Goal: Transaction & Acquisition: Purchase product/service

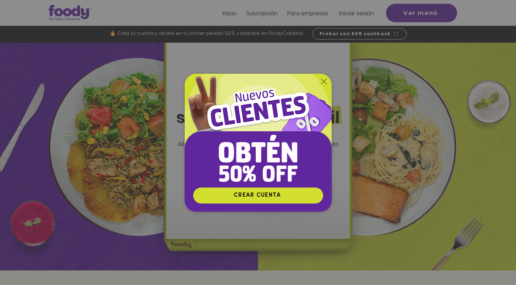
click at [323, 77] on img "Nuevos suscriptores 50% off" at bounding box center [258, 130] width 147 height 113
click at [323, 80] on icon "Volver al sitio" at bounding box center [324, 82] width 6 height 6
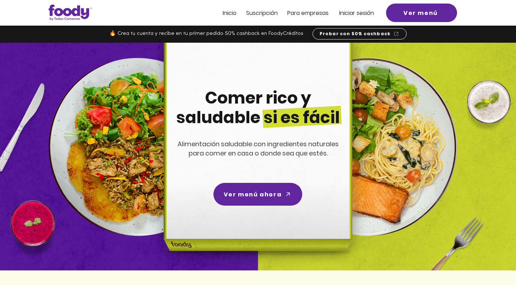
click at [361, 14] on span "Iniciar sesión" at bounding box center [356, 13] width 35 height 8
click at [358, 11] on span "Iniciar sesión" at bounding box center [356, 13] width 35 height 8
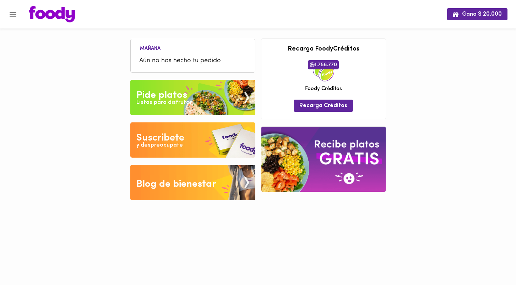
click at [199, 104] on img at bounding box center [192, 98] width 125 height 36
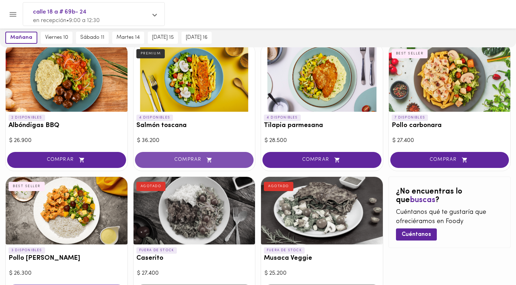
click at [188, 154] on button "COMPRAR" at bounding box center [194, 160] width 119 height 16
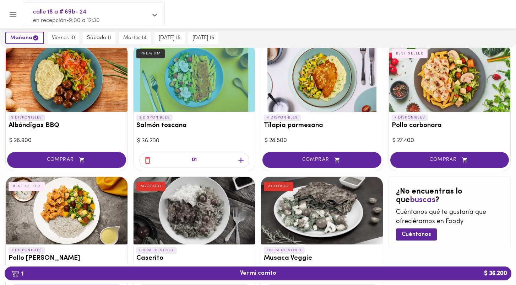
click at [242, 156] on icon "button" at bounding box center [241, 160] width 9 height 9
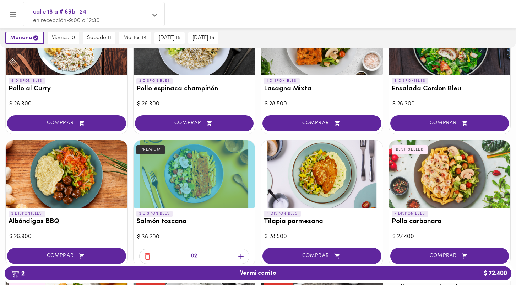
scroll to position [0, 0]
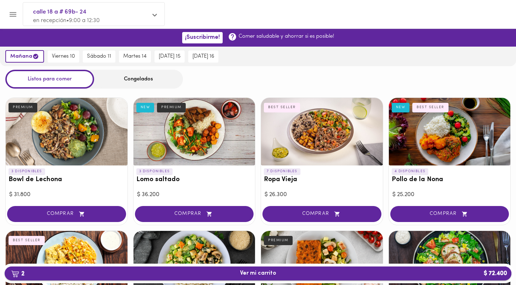
click at [176, 274] on span "2 Ver mi carrito $ 72.400" at bounding box center [258, 273] width 496 height 7
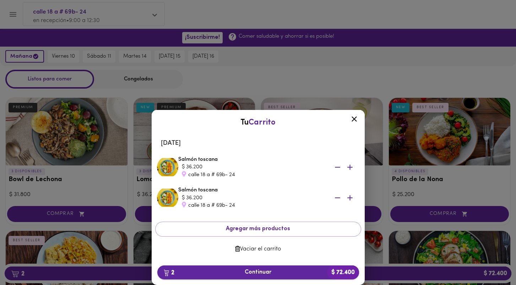
click at [261, 269] on span "2 Continuar $ 72.400" at bounding box center [258, 272] width 191 height 7
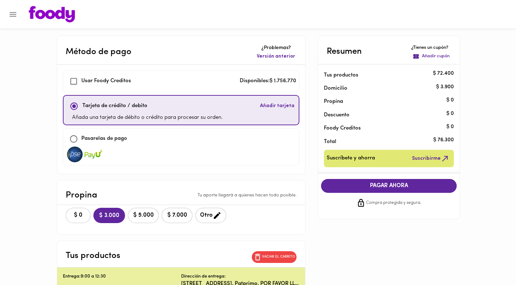
checkbox input "true"
click at [85, 215] on span "$ 0" at bounding box center [78, 215] width 16 height 7
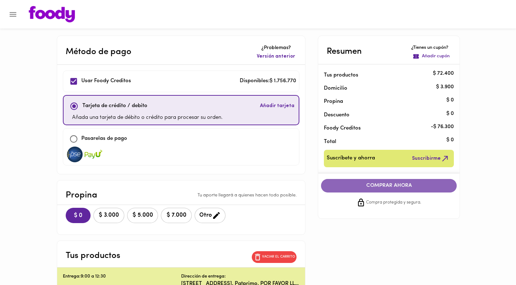
click at [379, 188] on span "COMPRAR AHORA" at bounding box center [389, 185] width 122 height 6
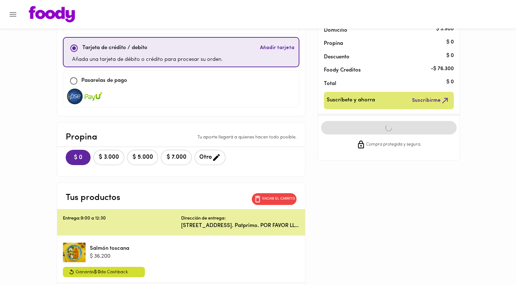
scroll to position [58, 0]
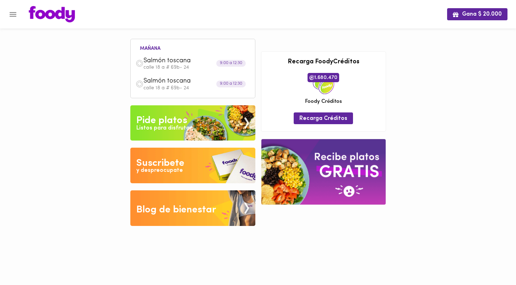
click at [190, 121] on img at bounding box center [192, 123] width 125 height 36
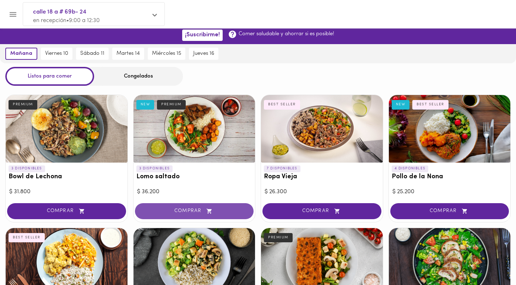
click at [192, 209] on span "COMPRAR" at bounding box center [194, 211] width 101 height 6
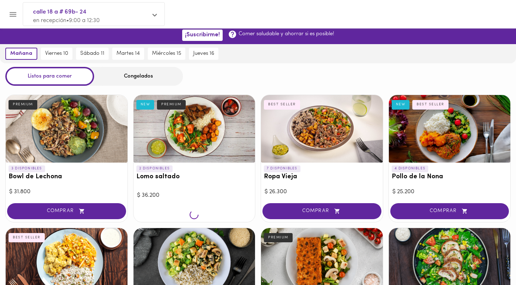
scroll to position [3, 0]
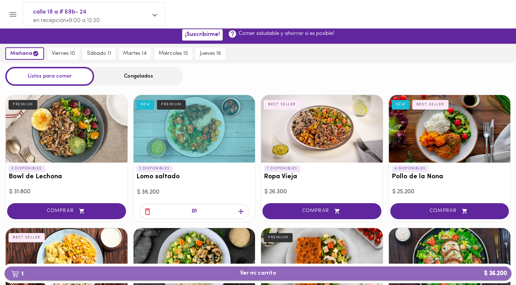
click at [274, 275] on span "1 Ver mi carrito $ 36.200" at bounding box center [258, 273] width 36 height 7
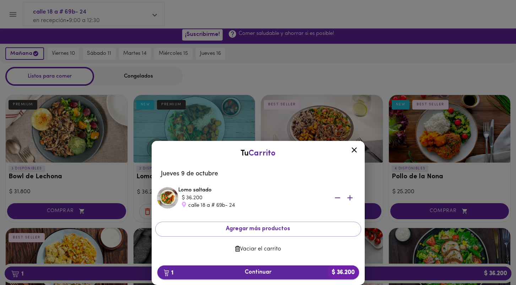
click at [273, 267] on button "1 Continuar $ 36.200" at bounding box center [258, 272] width 202 height 14
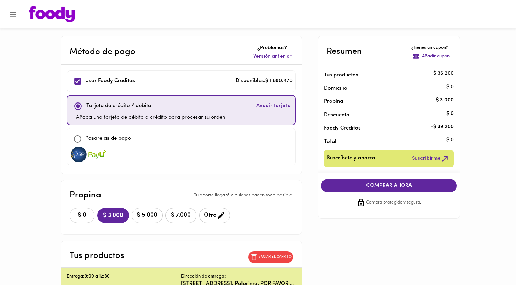
click at [78, 213] on span "$ 0" at bounding box center [82, 215] width 16 height 7
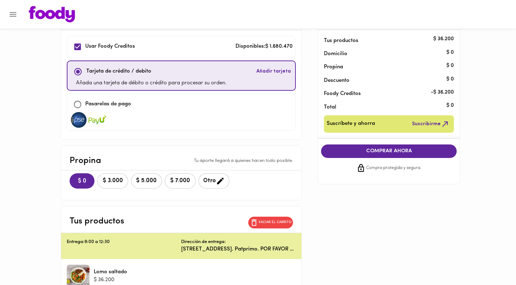
scroll to position [47, 0]
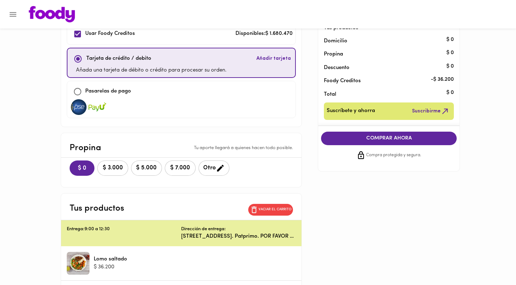
click at [362, 138] on span "COMPRAR AHORA" at bounding box center [389, 138] width 122 height 6
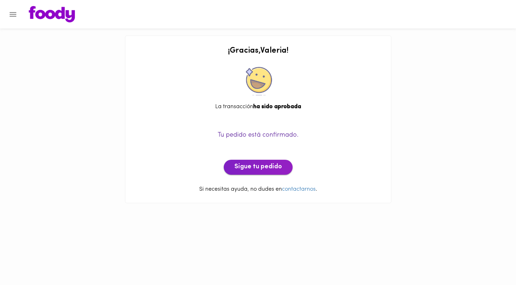
click at [249, 166] on span "Sigue tu pedido" at bounding box center [259, 167] width 48 height 8
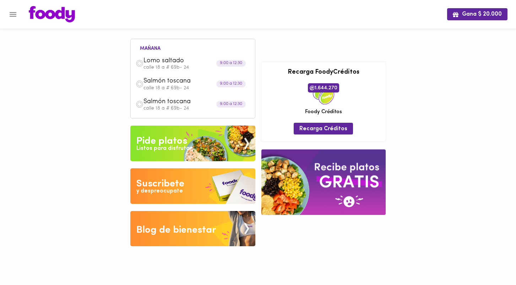
click at [198, 136] on img at bounding box center [192, 143] width 125 height 36
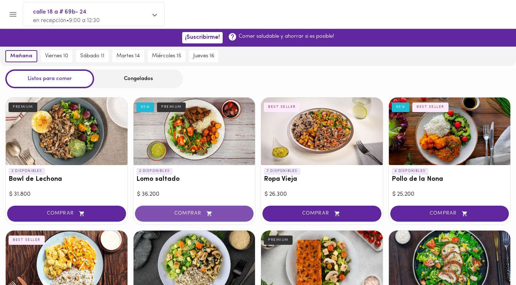
click at [211, 214] on icon "button" at bounding box center [209, 213] width 5 height 5
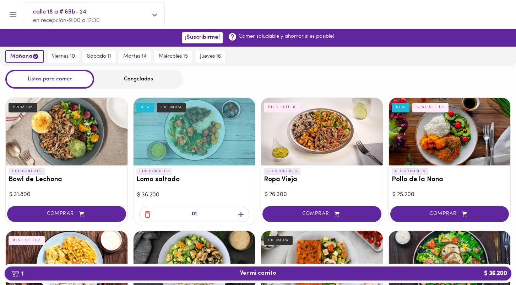
click at [257, 272] on span "1 Ver mi carrito $ 36.200" at bounding box center [258, 273] width 36 height 7
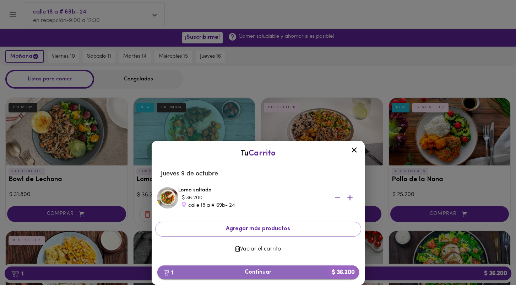
click at [261, 270] on span "1 Continuar $ 36.200" at bounding box center [258, 272] width 191 height 7
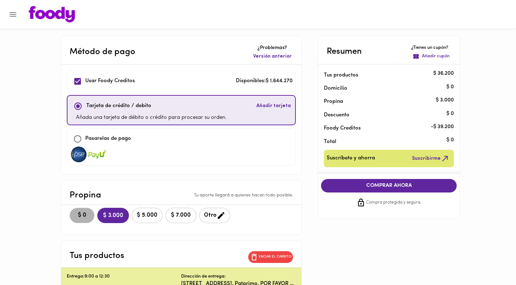
click at [79, 210] on button "$ 0" at bounding box center [82, 215] width 25 height 15
click at [364, 185] on span "COMPRAR AHORA" at bounding box center [389, 185] width 122 height 6
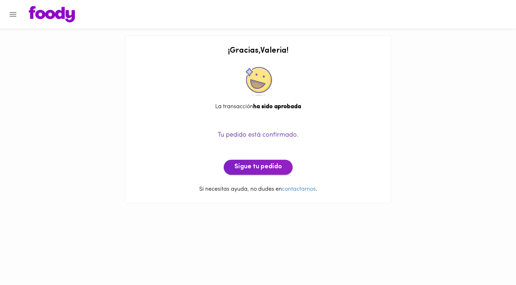
click at [258, 170] on span "Sigue tu pedido" at bounding box center [259, 167] width 48 height 8
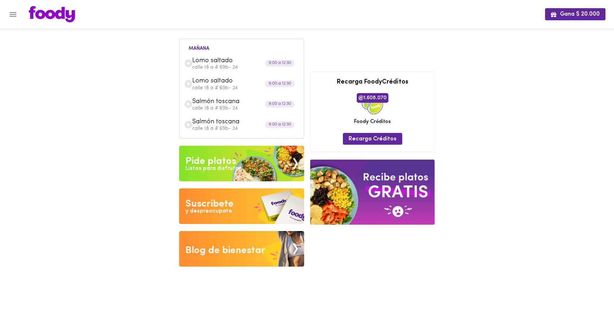
click at [207, 158] on div "Pide platos" at bounding box center [211, 161] width 51 height 14
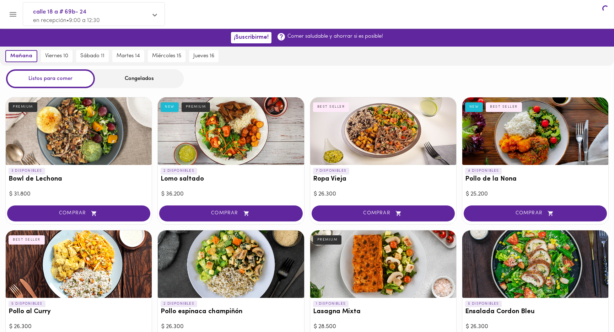
click at [215, 165] on div "2 DISPONIBLES Lomo saltado NEW PREMIUM" at bounding box center [231, 176] width 146 height 23
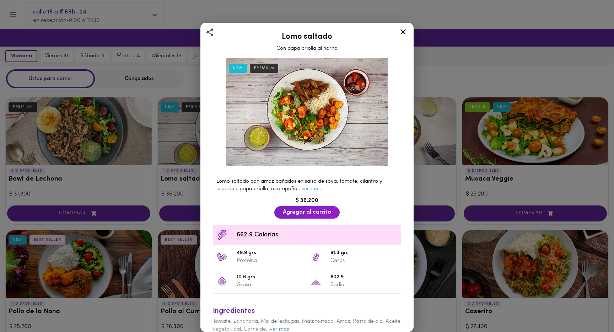
click at [397, 32] on div at bounding box center [403, 33] width 17 height 17
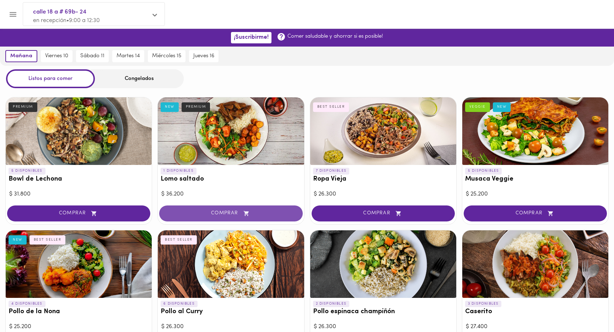
click at [238, 210] on span "COMPRAR" at bounding box center [230, 213] width 125 height 6
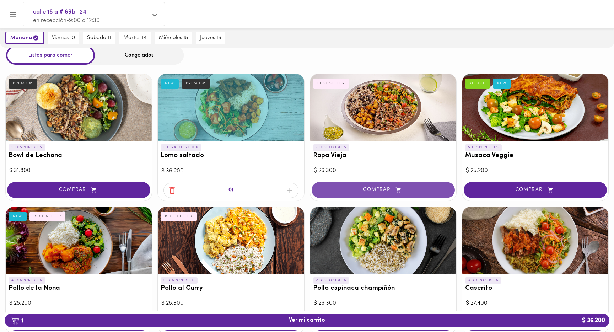
scroll to position [30, 0]
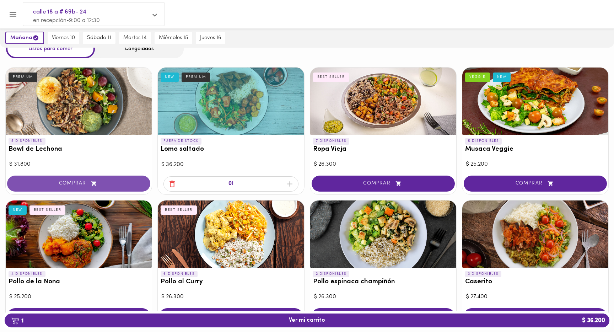
click at [133, 178] on button "COMPRAR" at bounding box center [78, 184] width 143 height 16
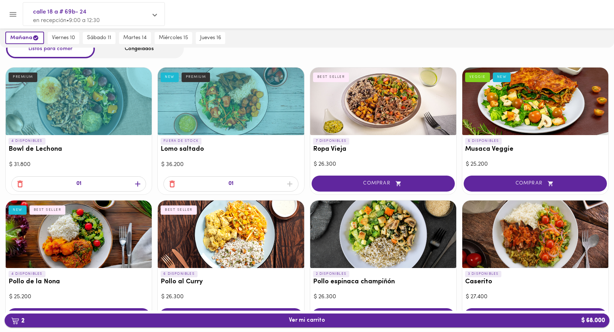
click at [307, 284] on span "2 Ver mi carrito $ 68.000" at bounding box center [307, 320] width 36 height 7
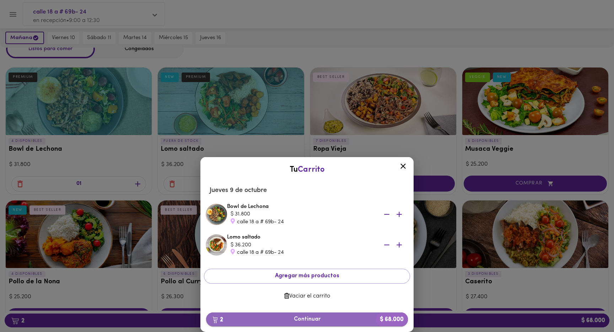
click at [312, 284] on span "2 Continuar $ 68.000" at bounding box center [307, 319] width 191 height 7
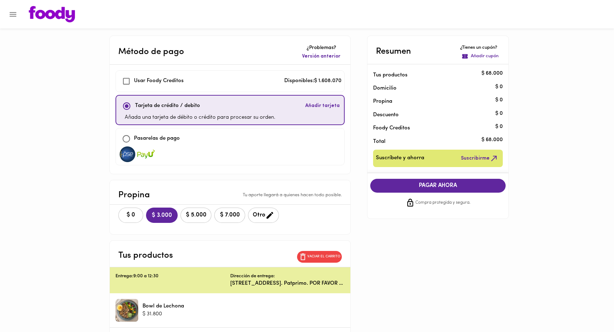
checkbox input "true"
click at [125, 218] on span "$ 0" at bounding box center [131, 215] width 16 height 7
click at [416, 187] on span "COMPRAR AHORA" at bounding box center [438, 185] width 122 height 6
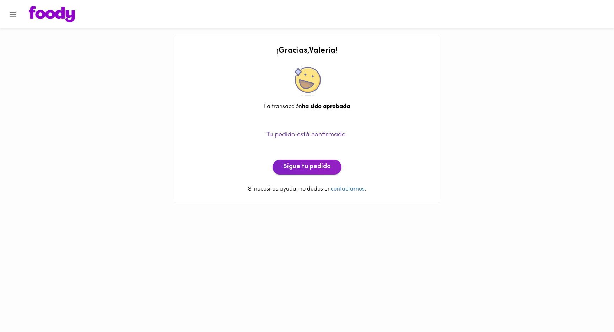
click at [308, 160] on button "Sigue tu pedido" at bounding box center [307, 167] width 69 height 15
